Goal: Information Seeking & Learning: Find specific fact

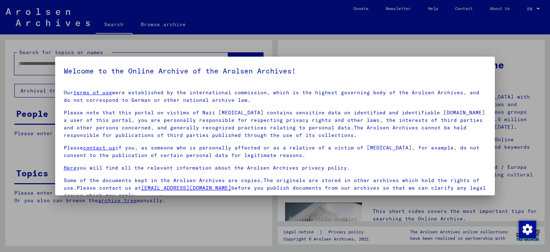
scroll to position [60, 0]
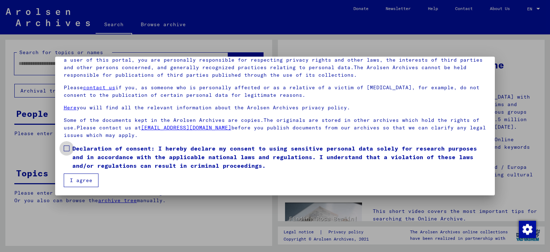
click at [65, 148] on span at bounding box center [67, 148] width 6 height 6
click at [85, 180] on button "I agree" at bounding box center [81, 180] width 35 height 14
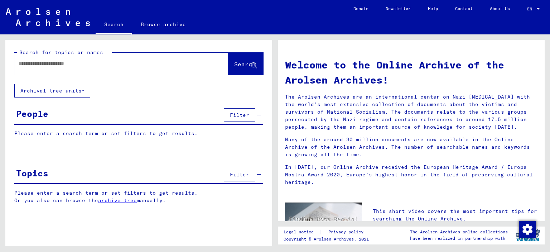
click at [83, 61] on input "text" at bounding box center [113, 64] width 188 height 8
type input "*"
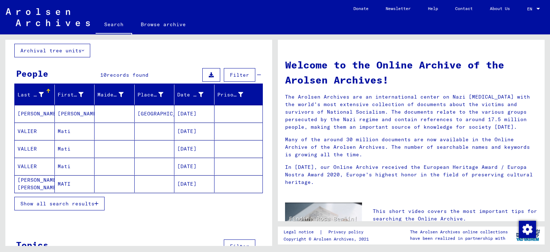
scroll to position [62, 0]
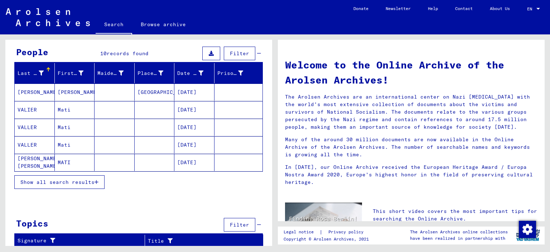
click at [96, 175] on button "Show all search results" at bounding box center [59, 182] width 90 height 14
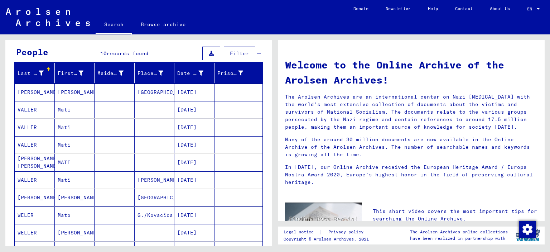
scroll to position [110, 0]
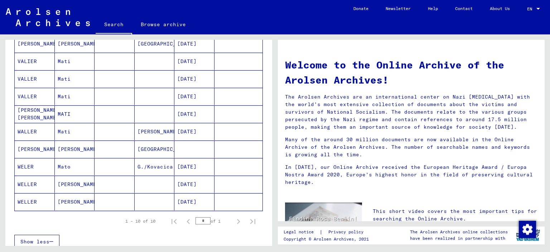
click at [35, 184] on mat-cell "WELLER" at bounding box center [35, 183] width 40 height 17
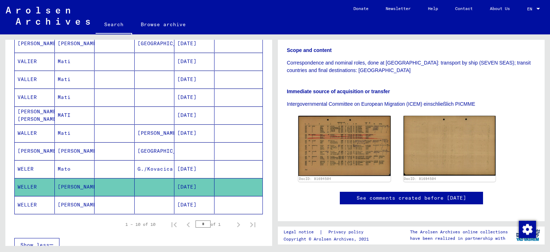
scroll to position [148, 0]
click at [29, 204] on mat-cell "WELLER" at bounding box center [35, 205] width 40 height 18
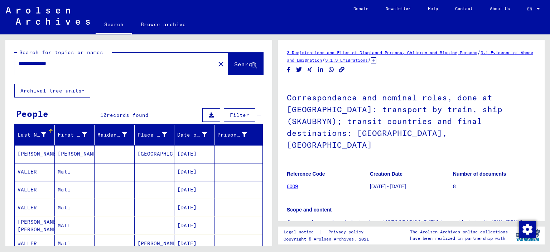
drag, startPoint x: 40, startPoint y: 63, endPoint x: 0, endPoint y: 52, distance: 42.0
click at [0, 52] on div "**********" at bounding box center [137, 139] width 275 height 211
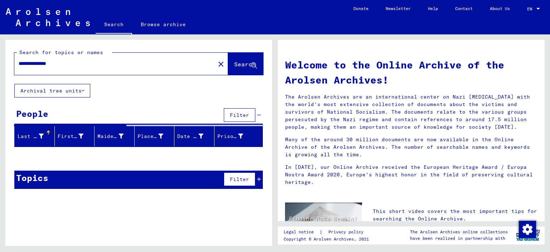
click at [87, 73] on div "**********" at bounding box center [121, 64] width 214 height 22
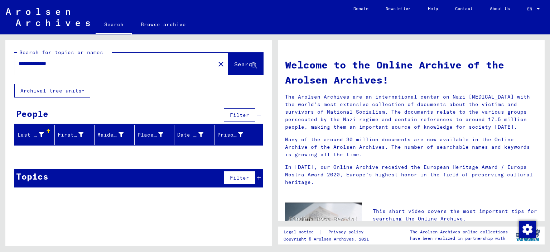
drag, startPoint x: 76, startPoint y: 68, endPoint x: 68, endPoint y: 64, distance: 8.5
click at [68, 64] on div "**********" at bounding box center [110, 64] width 192 height 16
drag, startPoint x: 68, startPoint y: 64, endPoint x: 0, endPoint y: 44, distance: 71.0
click at [0, 44] on div "**********" at bounding box center [137, 139] width 275 height 211
type input "**********"
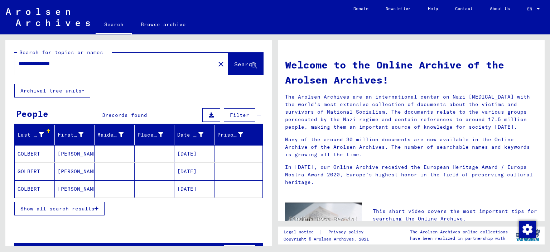
click at [34, 154] on mat-cell "GOLBERT" at bounding box center [35, 153] width 40 height 17
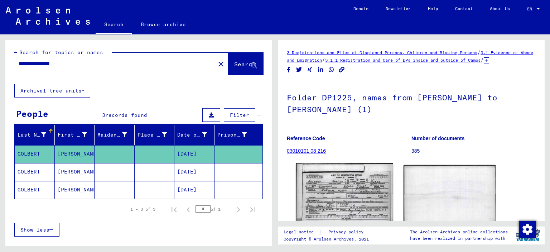
click at [353, 207] on img at bounding box center [344, 197] width 97 height 69
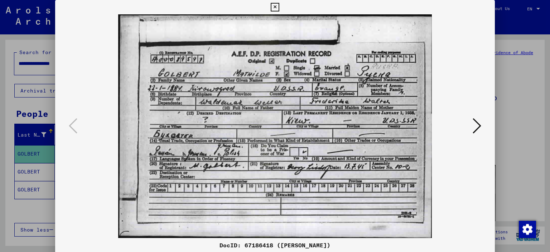
click at [8, 159] on div at bounding box center [275, 126] width 550 height 252
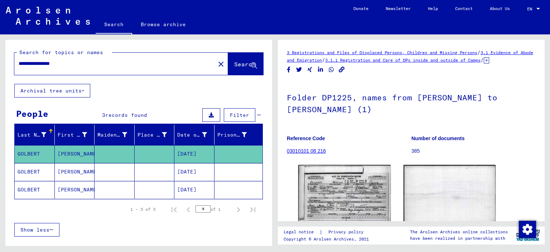
click at [31, 172] on mat-cell "GOLBERT" at bounding box center [35, 172] width 40 height 18
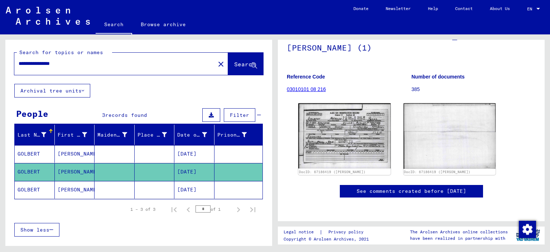
scroll to position [129, 0]
click at [21, 187] on mat-cell "GOLBERT" at bounding box center [35, 190] width 40 height 18
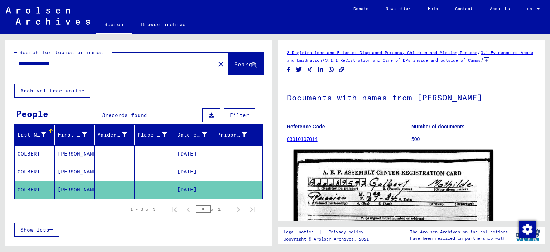
scroll to position [90, 0]
